Goal: Task Accomplishment & Management: Manage account settings

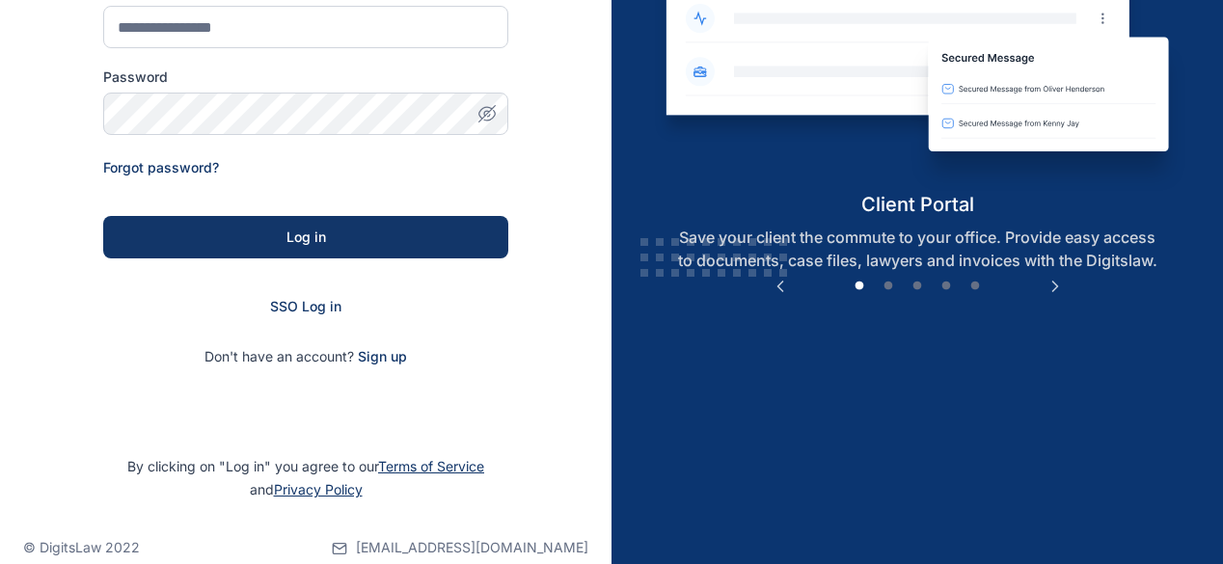
scroll to position [289, 0]
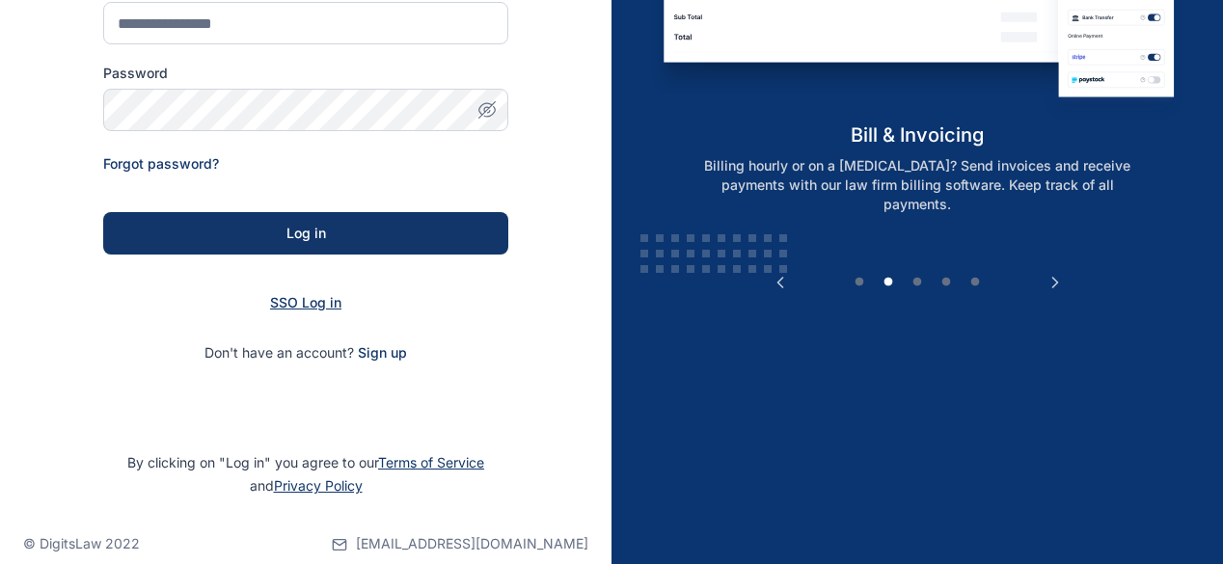
click at [317, 299] on span "SSO Log in" at bounding box center [305, 302] width 71 height 16
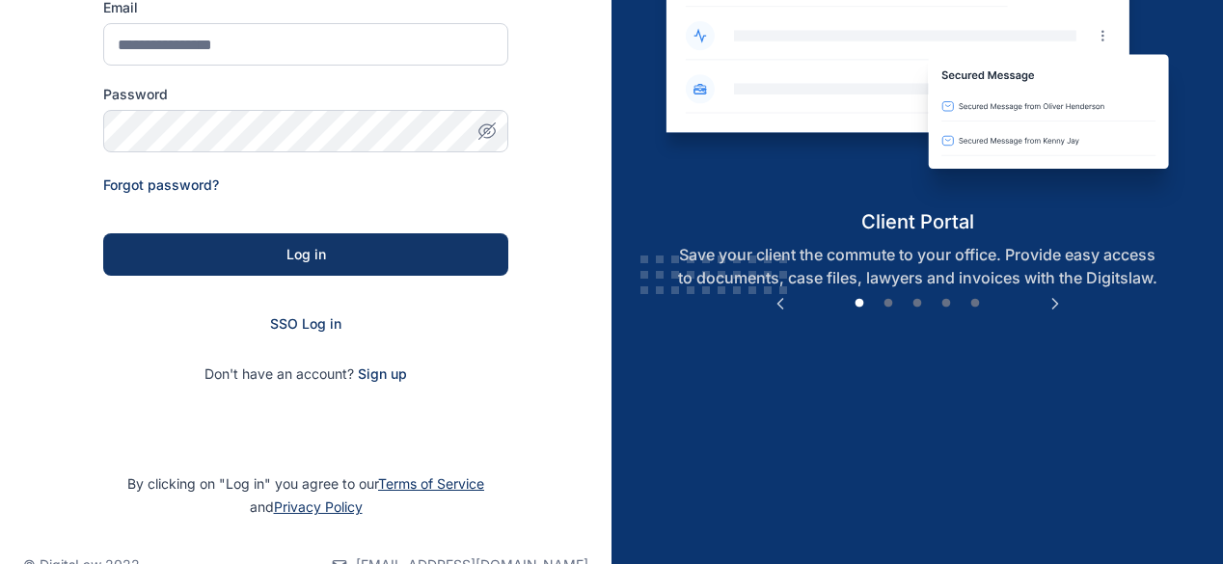
scroll to position [289, 0]
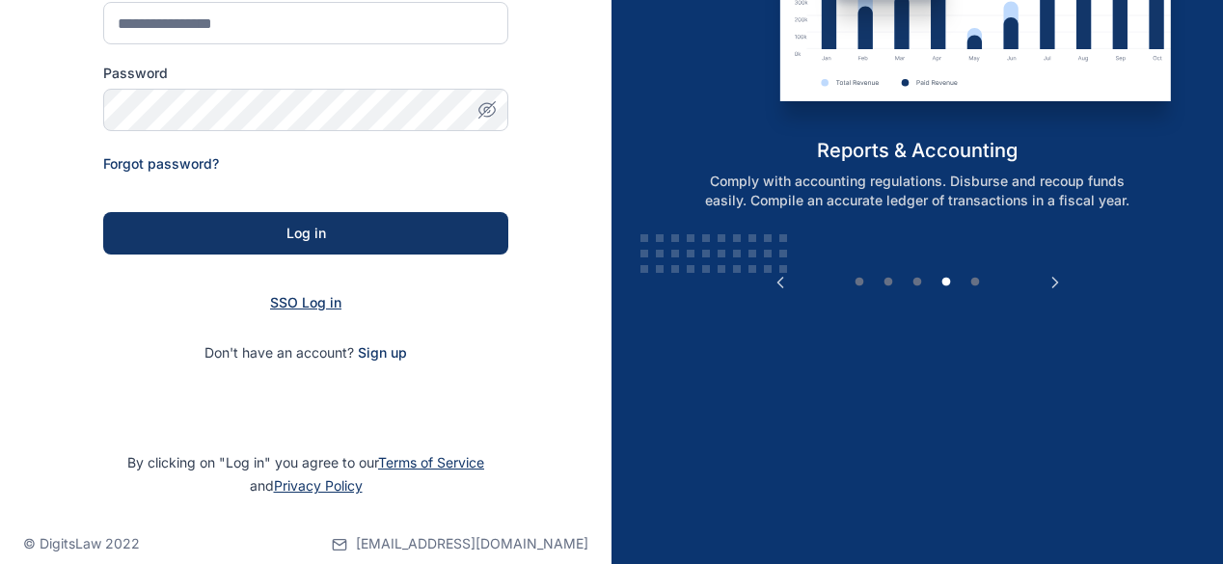
click at [316, 306] on span "SSO Log in" at bounding box center [305, 302] width 71 height 16
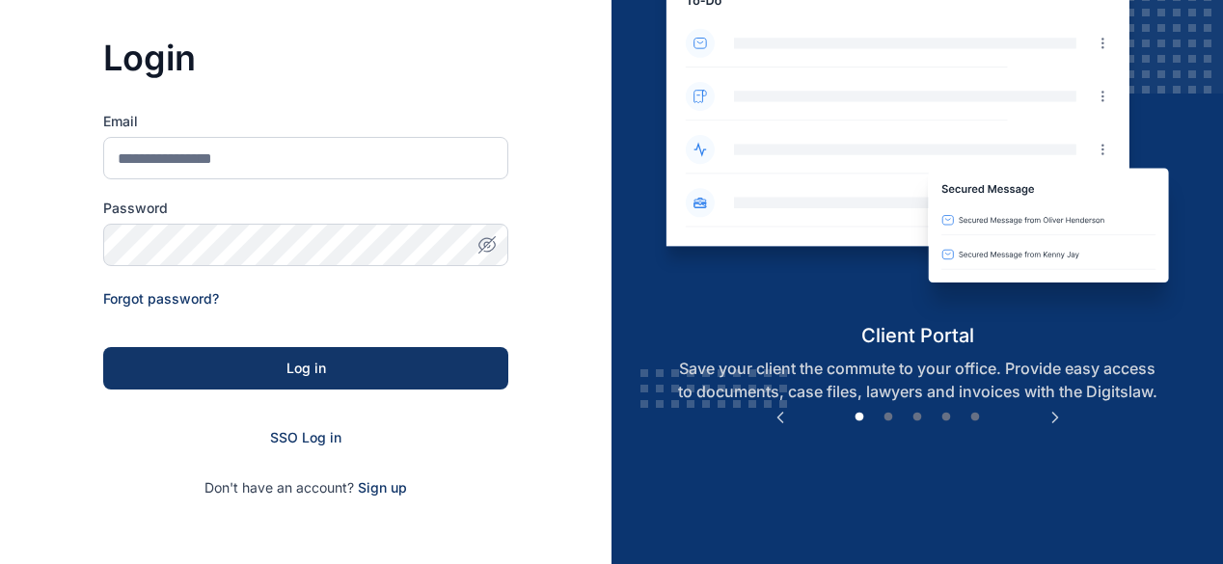
scroll to position [289, 0]
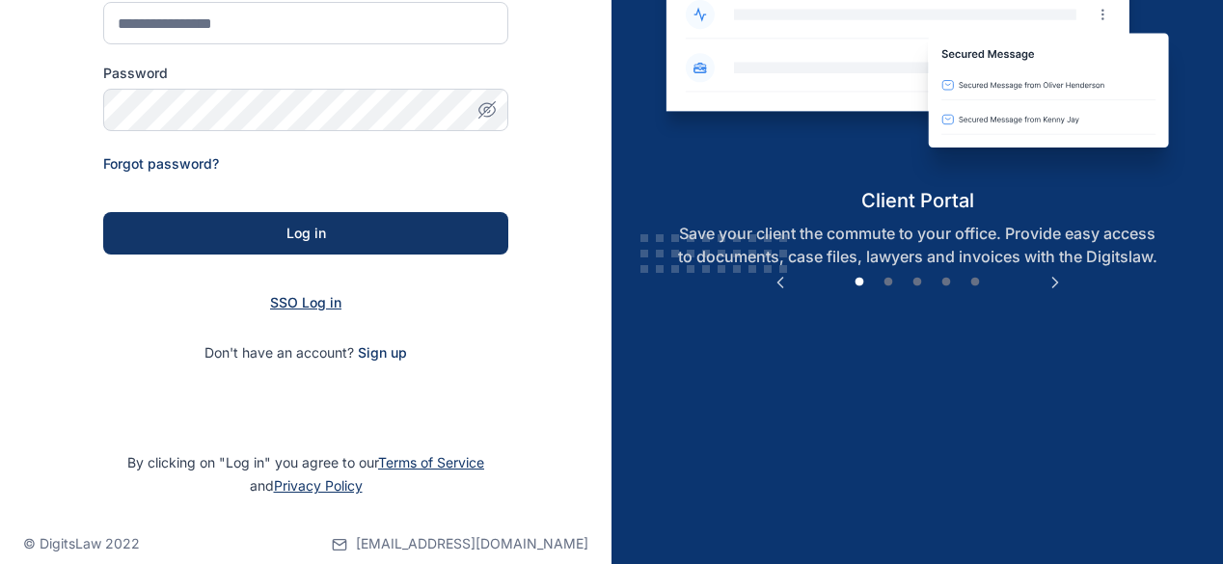
click at [318, 309] on span "SSO Log in" at bounding box center [305, 302] width 71 height 16
